Goal: Task Accomplishment & Management: Manage account settings

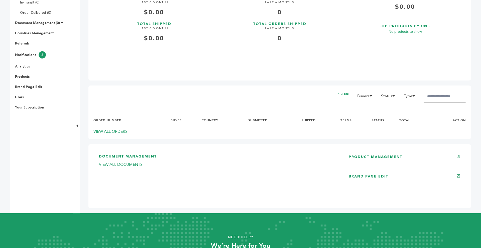
scroll to position [180, 0]
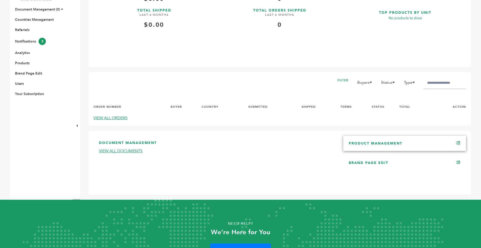
click at [388, 142] on div "PRODUCT MANAGEMENT" at bounding box center [404, 143] width 123 height 15
click at [386, 143] on link "PRODUCT MANAGEMENT" at bounding box center [375, 143] width 54 height 5
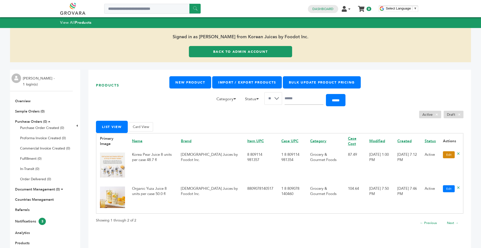
click at [447, 156] on link "Edit" at bounding box center [448, 154] width 12 height 7
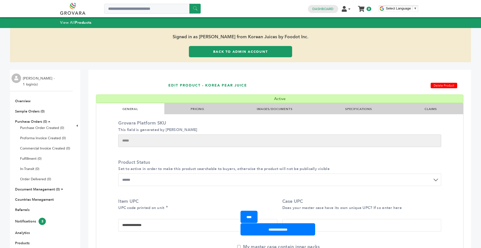
click at [366, 109] on link "SPECIFICATIONS" at bounding box center [358, 109] width 27 height 4
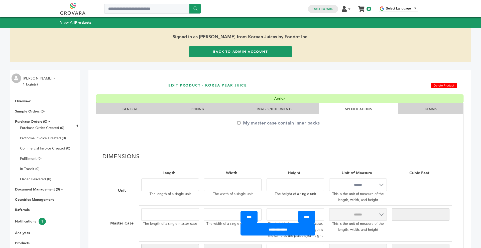
click at [290, 112] on li "IMAGES/DOCUMENTS" at bounding box center [274, 108] width 88 height 11
click at [202, 110] on link "PRICING" at bounding box center [197, 109] width 14 height 4
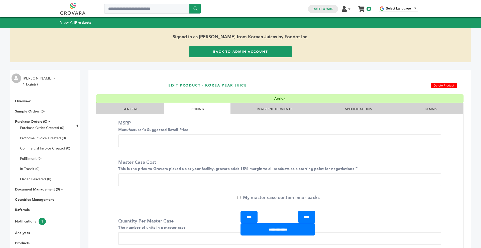
click at [137, 113] on li "GENERAL" at bounding box center [130, 108] width 68 height 11
click at [131, 107] on link "GENERAL" at bounding box center [130, 109] width 16 height 4
click at [129, 111] on li "GENERAL" at bounding box center [130, 108] width 68 height 11
click at [129, 109] on link "GENERAL" at bounding box center [130, 109] width 16 height 4
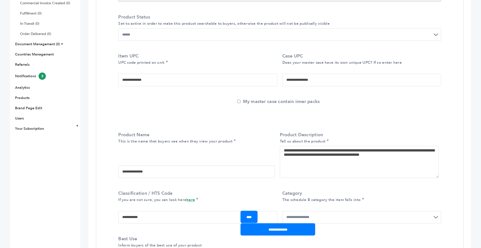
scroll to position [160, 0]
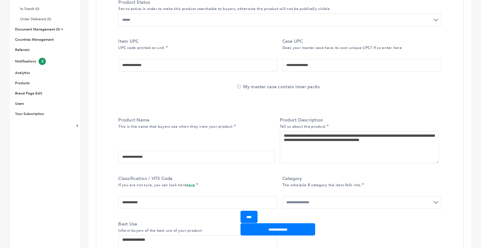
click at [213, 102] on div "My master case contain inner packs" at bounding box center [279, 94] width 323 height 21
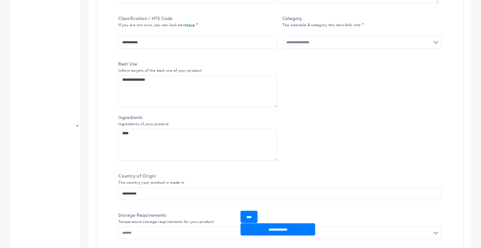
scroll to position [330, 0]
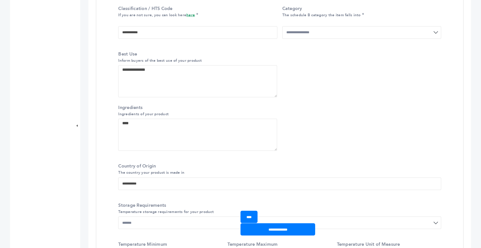
click at [210, 202] on label "Storage Requirements Temperature storage requirements for your product" at bounding box center [278, 208] width 320 height 13
click at [210, 217] on select "******* ******* ******* ****** ***" at bounding box center [279, 223] width 323 height 13
click at [253, 159] on div "**********" at bounding box center [279, 177] width 330 height 37
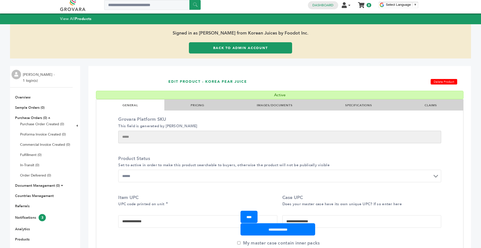
scroll to position [0, 0]
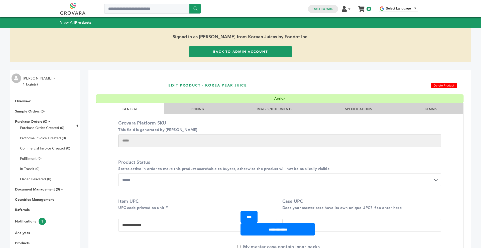
click at [363, 123] on label "Grovara Platform SKU This field is generated by Grovara" at bounding box center [278, 126] width 320 height 13
click at [363, 135] on input "*****" at bounding box center [279, 141] width 323 height 13
click at [361, 113] on li "SPECIFICATIONS" at bounding box center [358, 108] width 79 height 11
click at [358, 106] on li "SPECIFICATIONS" at bounding box center [358, 108] width 79 height 11
click at [358, 108] on link "SPECIFICATIONS" at bounding box center [358, 109] width 27 height 4
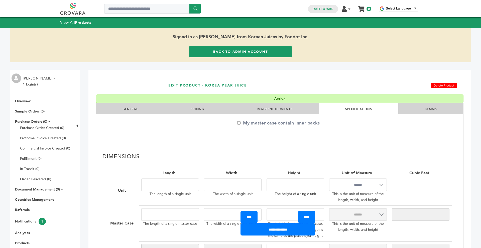
click at [353, 135] on div "My master case contain inner packs" at bounding box center [279, 130] width 323 height 21
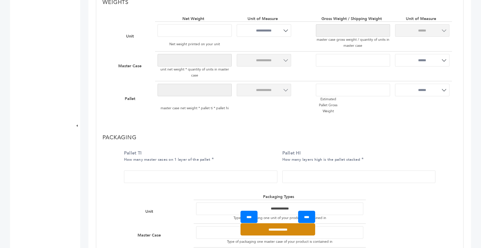
scroll to position [310, 0]
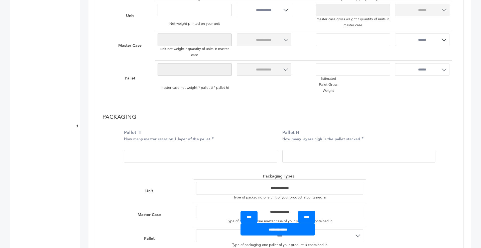
click at [195, 108] on div "**********" at bounding box center [279, 185] width 367 height 154
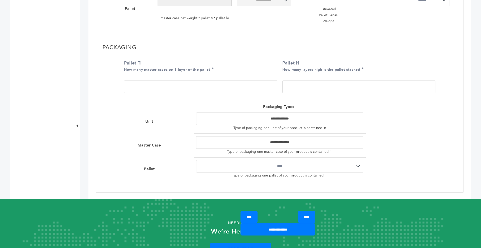
scroll to position [380, 0]
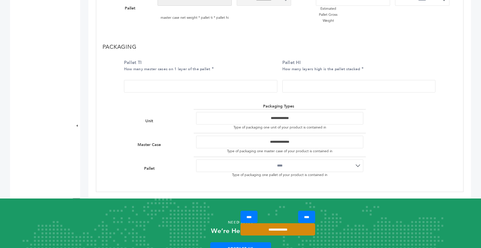
click at [259, 232] on input "**********" at bounding box center [277, 229] width 75 height 12
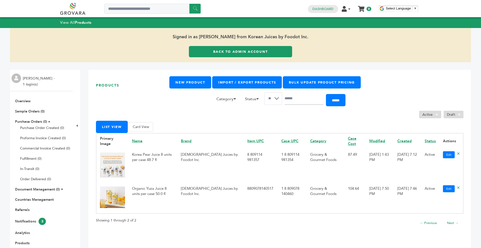
click at [237, 53] on link "Back to Admin Account" at bounding box center [240, 51] width 103 height 11
